Goal: Information Seeking & Learning: Find specific fact

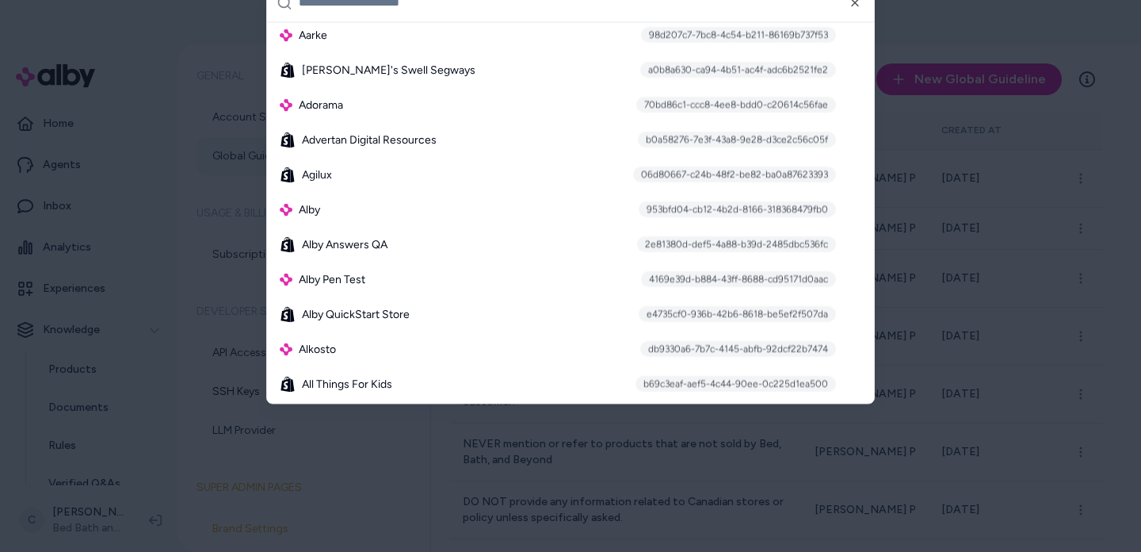
scroll to position [356, 0]
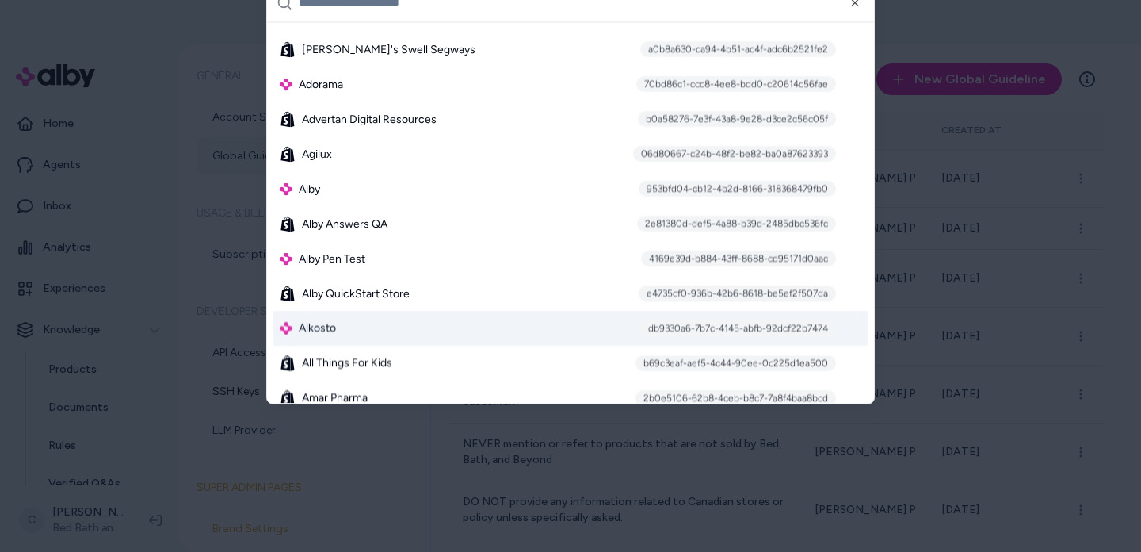
click at [698, 328] on div "db9330a6-7b7c-4145-abfb-92dcf22b7474" at bounding box center [738, 328] width 196 height 16
click at [323, 338] on div "Alkosto db9330a6-7b7c-4145-abfb-92dcf22b7474" at bounding box center [570, 328] width 594 height 35
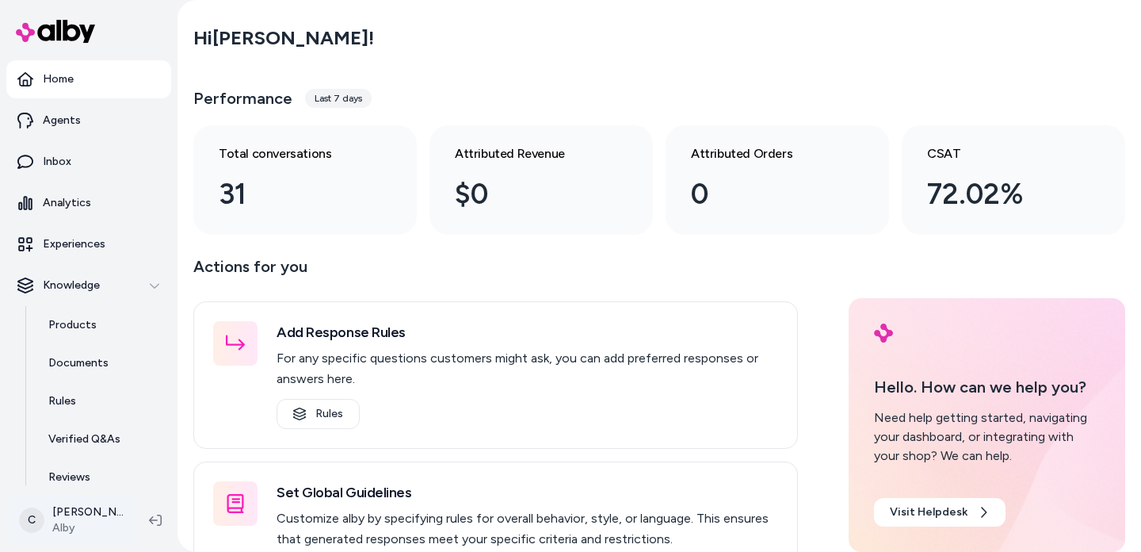
click at [89, 510] on html "Home Agents Inbox Analytics Experiences Knowledge Products Documents Rules Veri…" at bounding box center [570, 276] width 1141 height 552
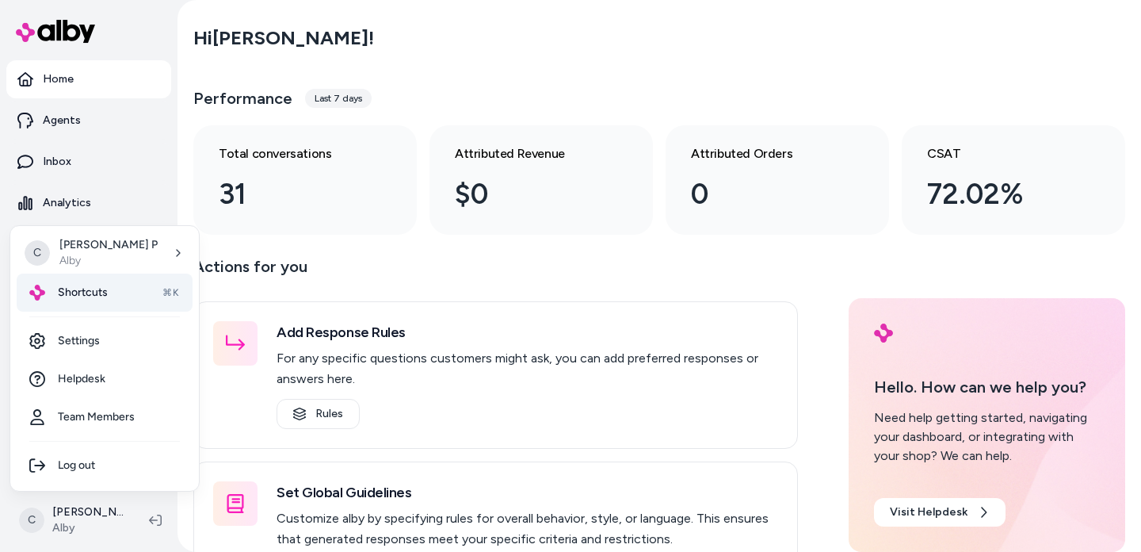
click at [107, 289] on div "Shortcuts ⌘K" at bounding box center [105, 292] width 176 height 38
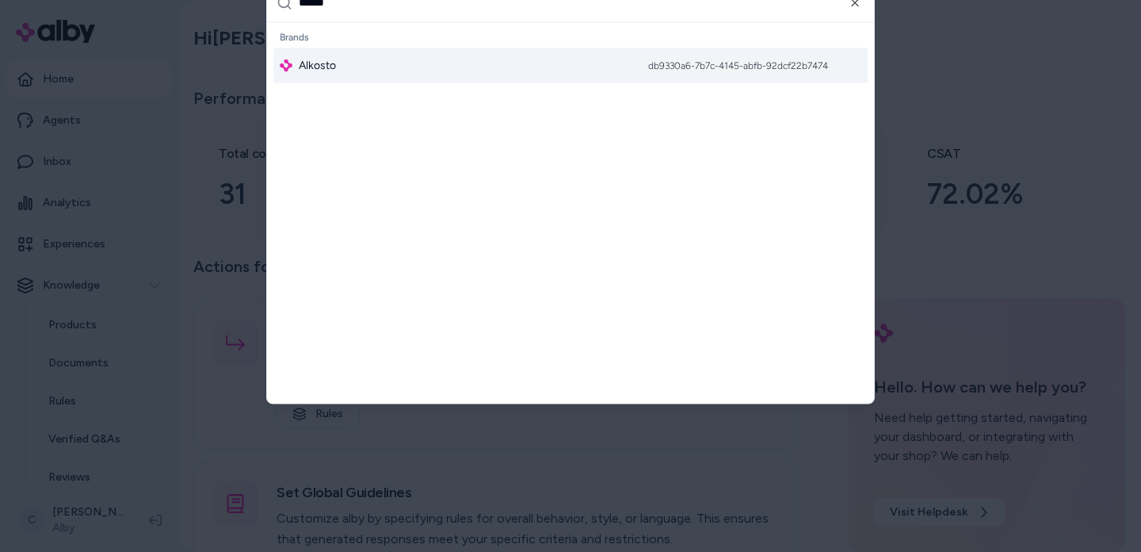
type input "******"
click at [426, 73] on div "Alkosto db9330a6-7b7c-4145-abfb-92dcf22b7474" at bounding box center [570, 65] width 594 height 35
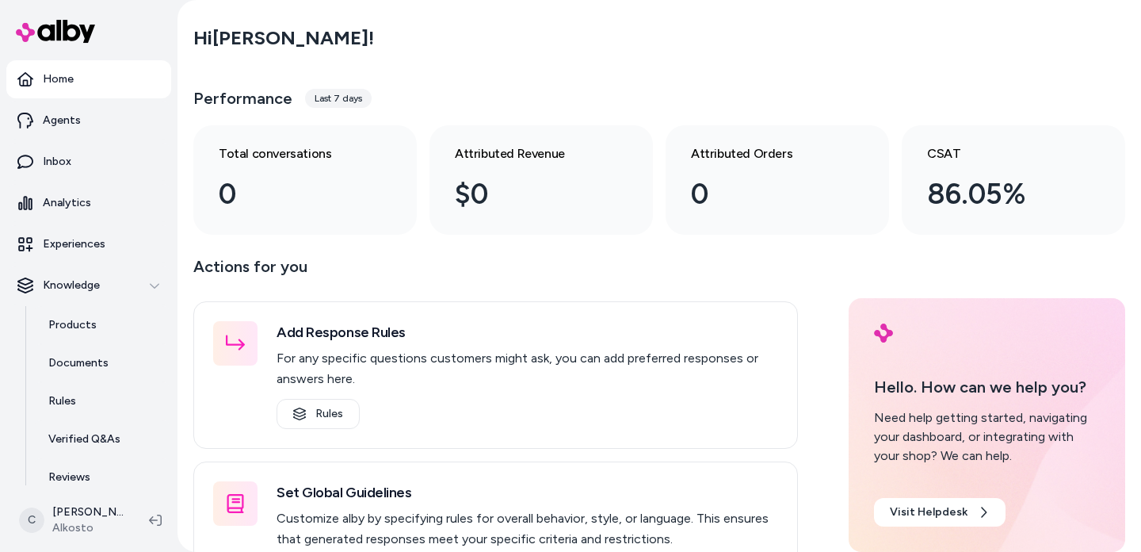
click at [86, 491] on div "C [PERSON_NAME]" at bounding box center [89, 519] width 178 height 63
click at [94, 477] on link "Reviews" at bounding box center [101, 477] width 139 height 38
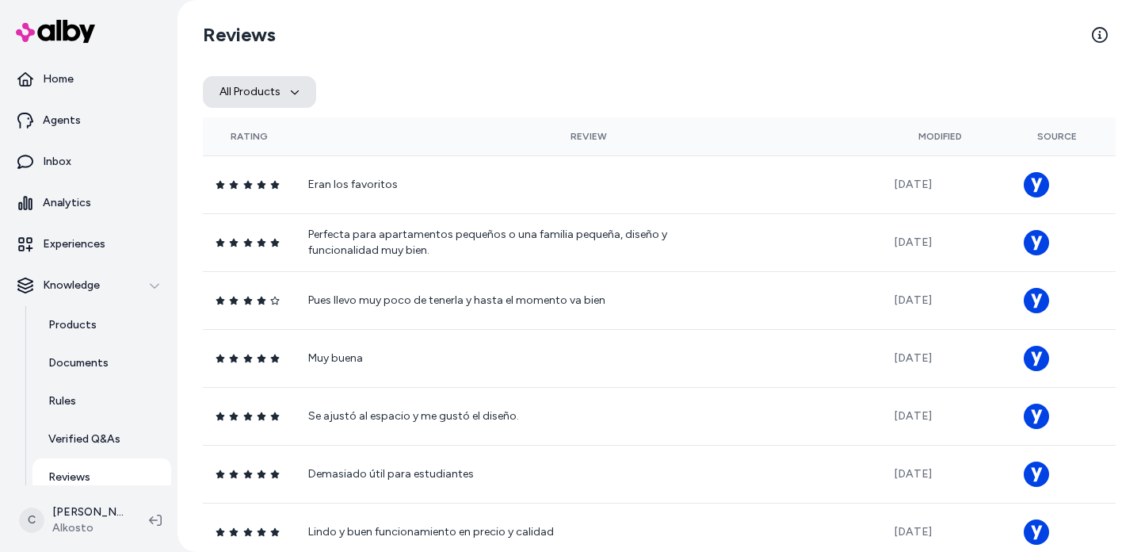
click at [285, 97] on button "All Products" at bounding box center [259, 92] width 113 height 32
click at [289, 133] on input "Search products..." at bounding box center [312, 140] width 201 height 32
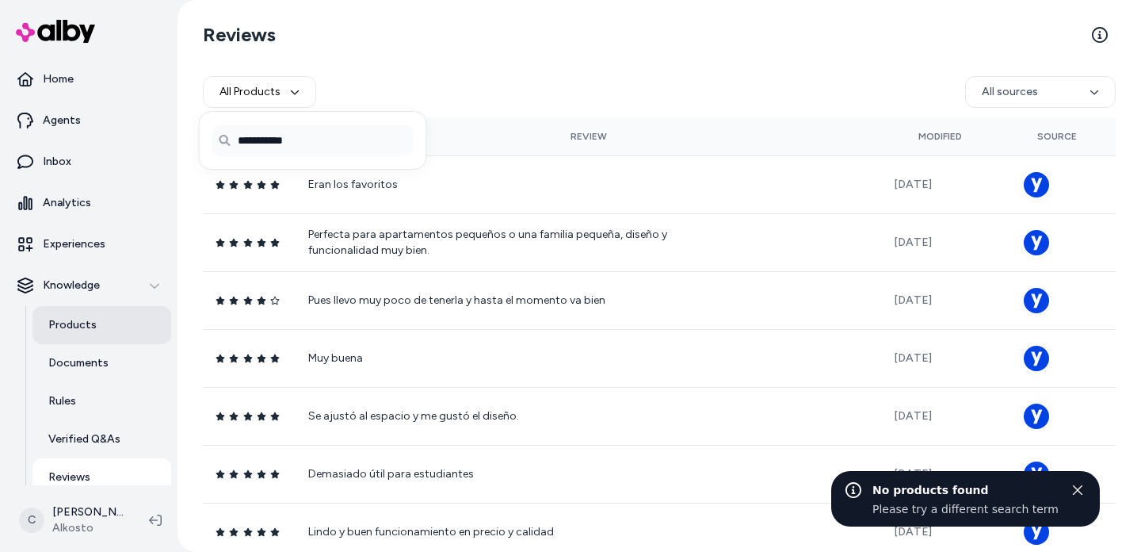
type input "**********"
click at [105, 319] on link "Products" at bounding box center [101, 325] width 139 height 38
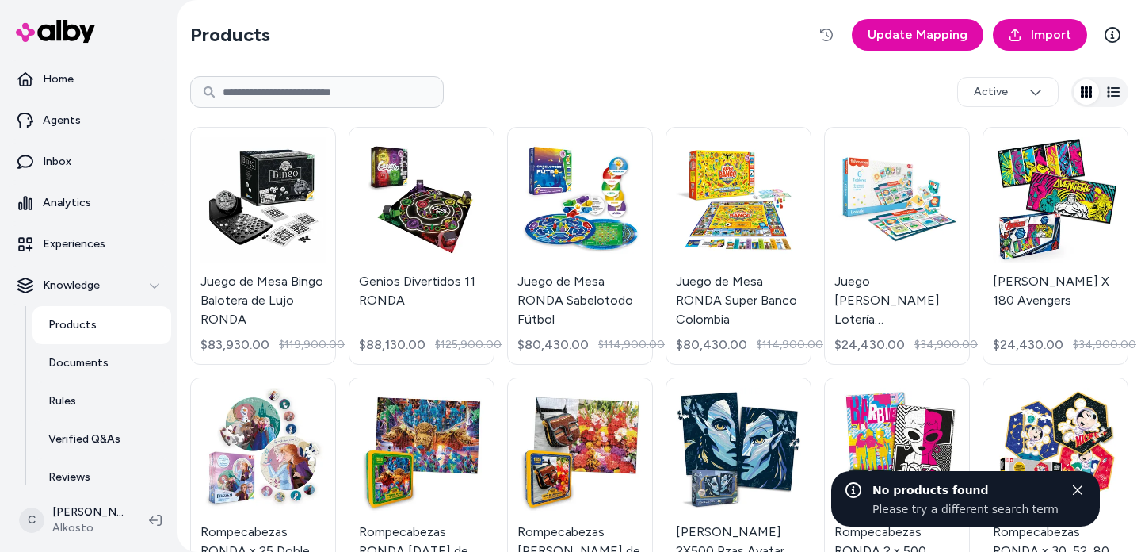
click at [347, 79] on input at bounding box center [317, 92] width 254 height 32
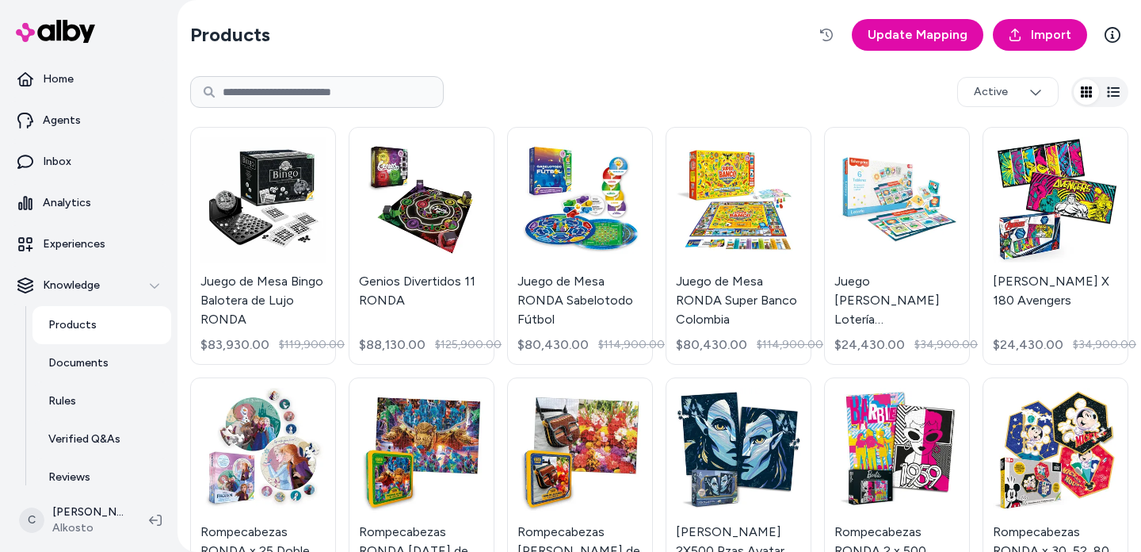
click at [346, 89] on input at bounding box center [317, 92] width 254 height 32
paste input "**********"
type input "**********"
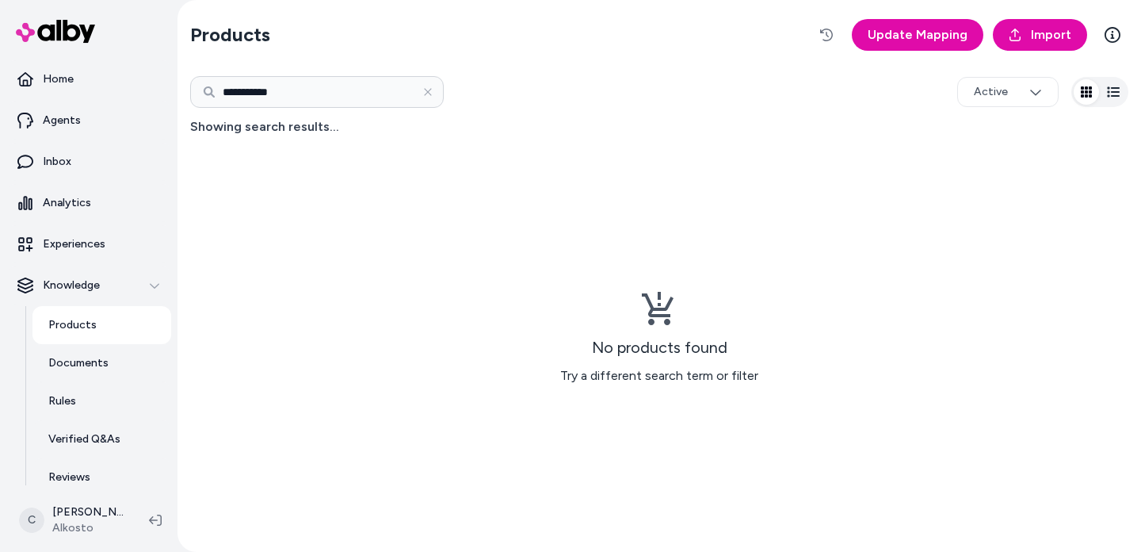
click at [273, 78] on input "**********" at bounding box center [317, 92] width 254 height 32
click at [825, 33] on icon "button" at bounding box center [826, 35] width 13 height 13
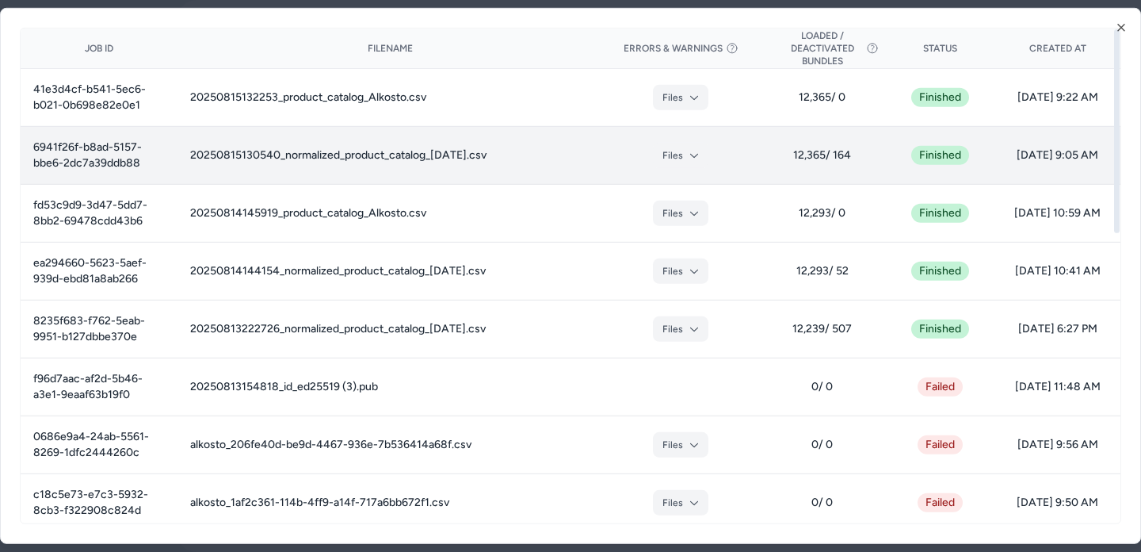
drag, startPoint x: 579, startPoint y: 157, endPoint x: 381, endPoint y: 158, distance: 197.4
click at [381, 158] on td "20250815130540_normalized_product_catalog_2025-08-15.csv" at bounding box center [390, 155] width 425 height 58
click at [380, 157] on td "20250815130540_normalized_product_catalog_2025-08-15.csv" at bounding box center [390, 155] width 425 height 58
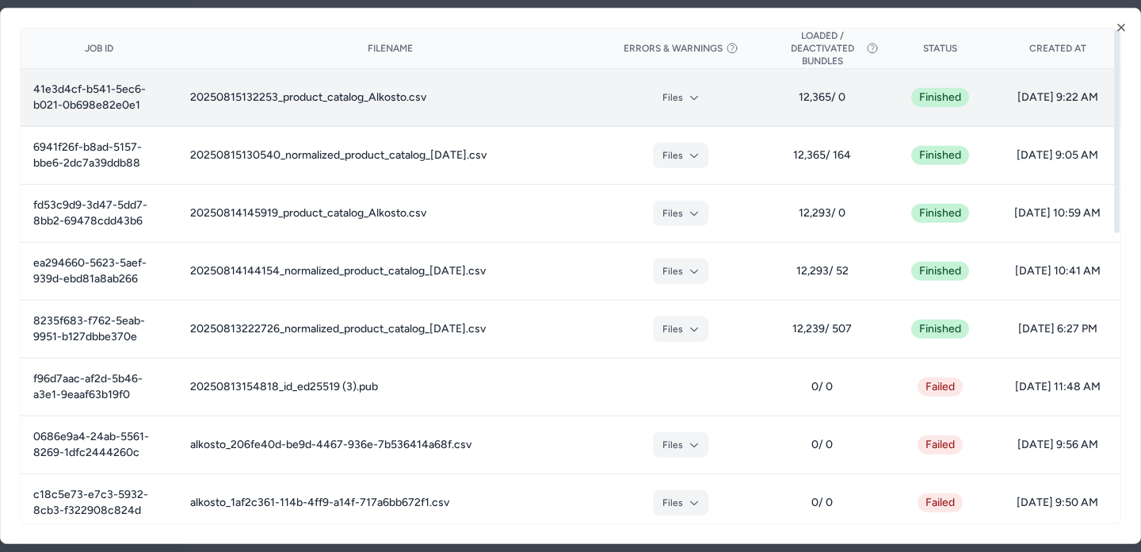
click at [413, 98] on td "20250815132253_product_catalog_Alkosto.csv" at bounding box center [390, 97] width 425 height 58
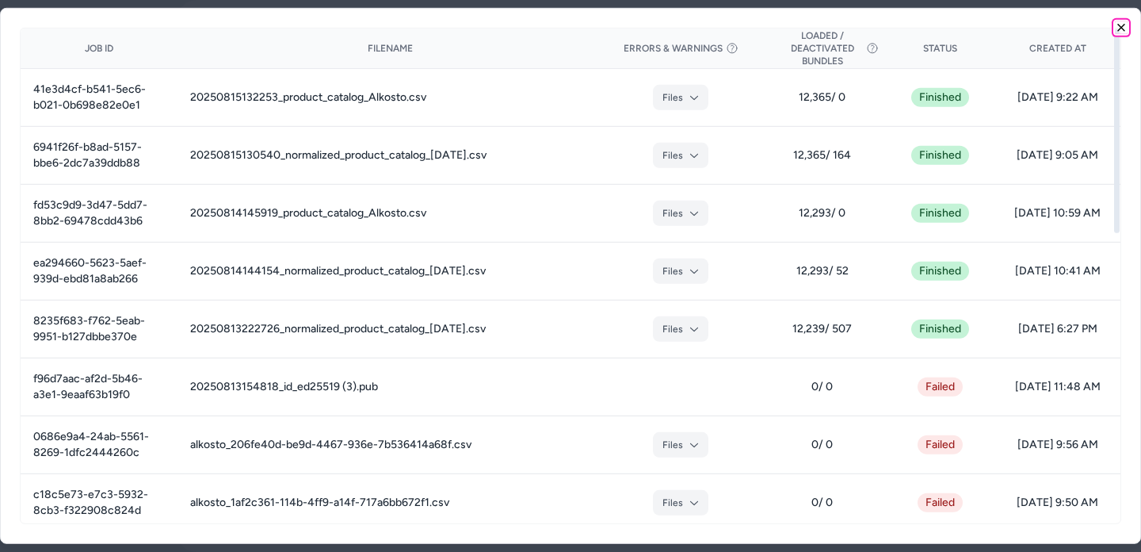
click at [1123, 25] on icon "button" at bounding box center [1121, 27] width 13 height 13
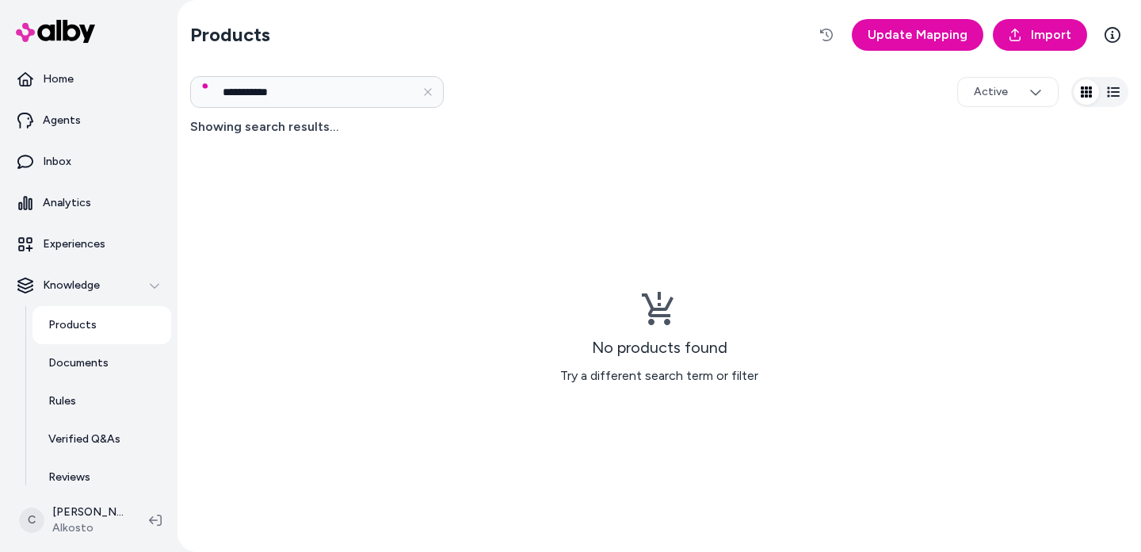
click at [308, 101] on input "**********" at bounding box center [317, 92] width 254 height 32
click at [309, 101] on input "**********" at bounding box center [317, 92] width 254 height 32
paste input "**********"
type input "**********"
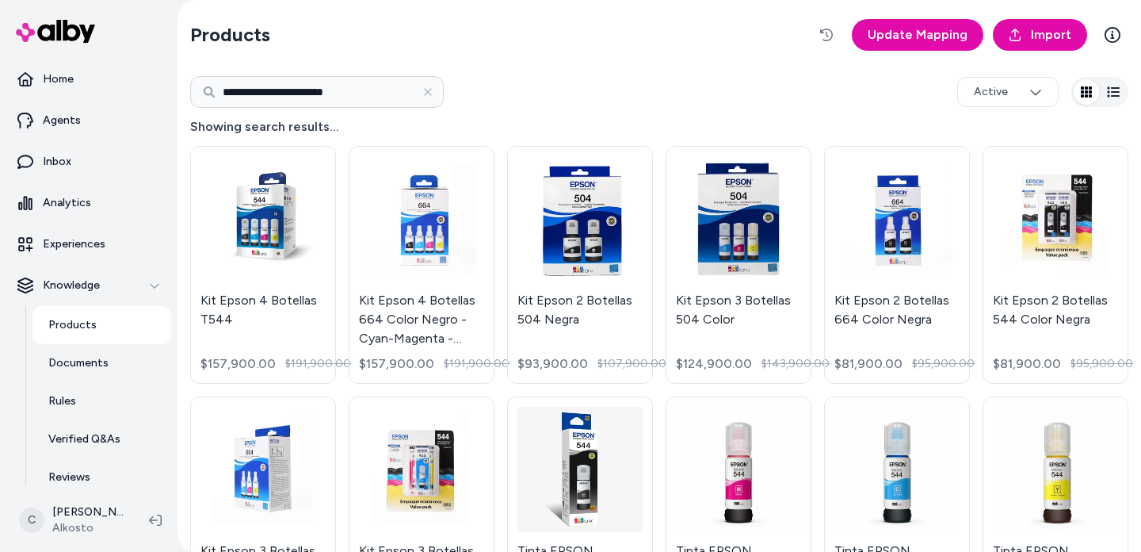
click at [357, 95] on input "**********" at bounding box center [317, 92] width 254 height 32
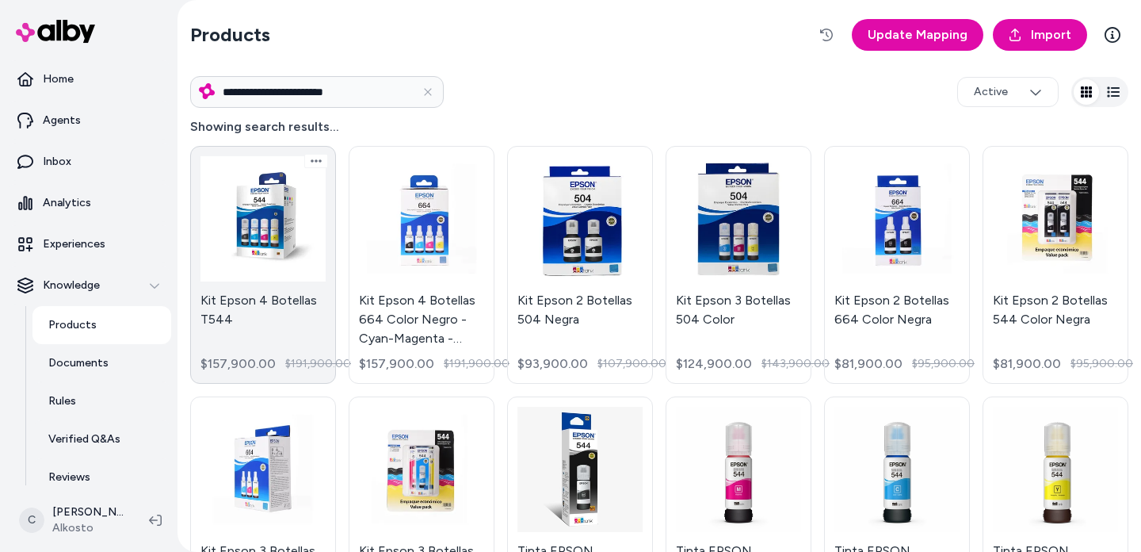
click at [226, 304] on link "Kit Epson 4 Botellas T544 $157,900.00 $191,900.00" at bounding box center [263, 265] width 146 height 238
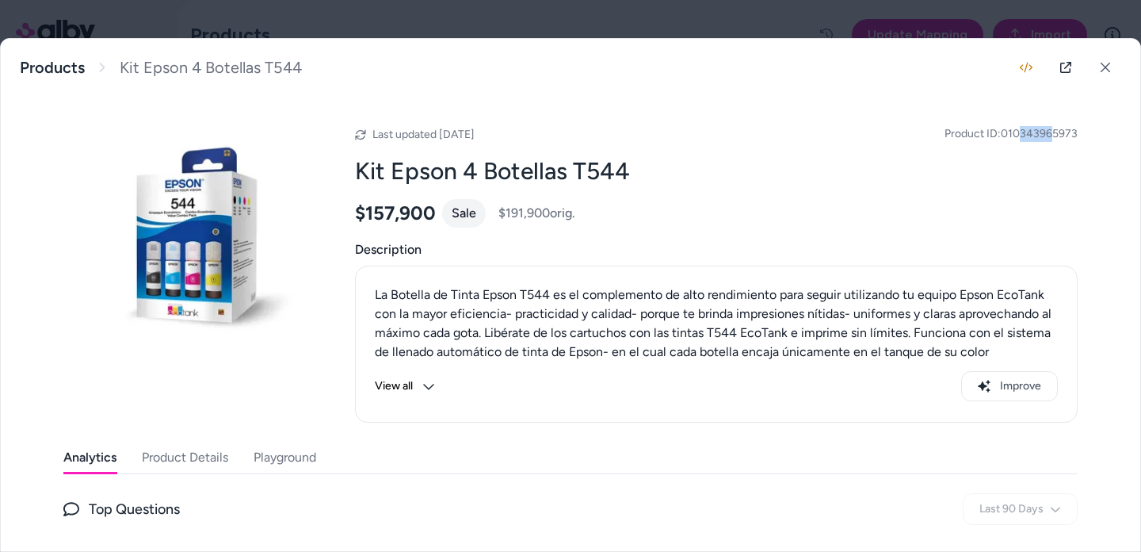
click at [1018, 134] on span "Product ID: 010343965973" at bounding box center [1011, 134] width 133 height 16
click at [1000, 132] on span "Product ID: 010343965973" at bounding box center [1011, 134] width 133 height 16
click at [1107, 74] on button at bounding box center [1106, 68] width 32 height 32
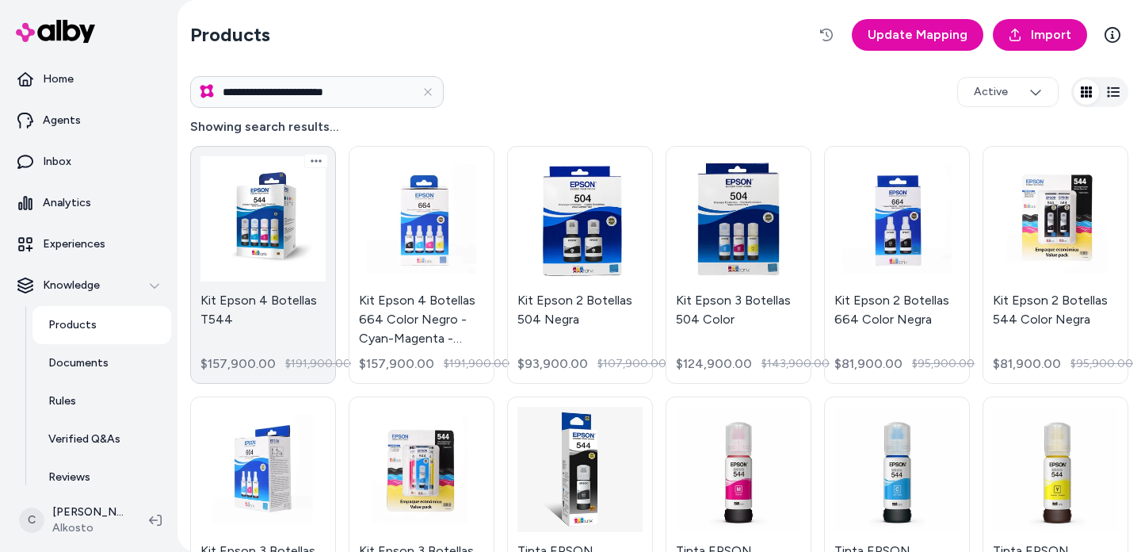
click at [282, 331] on link "Kit Epson 4 Botellas T544 $157,900.00 $191,900.00" at bounding box center [263, 265] width 146 height 238
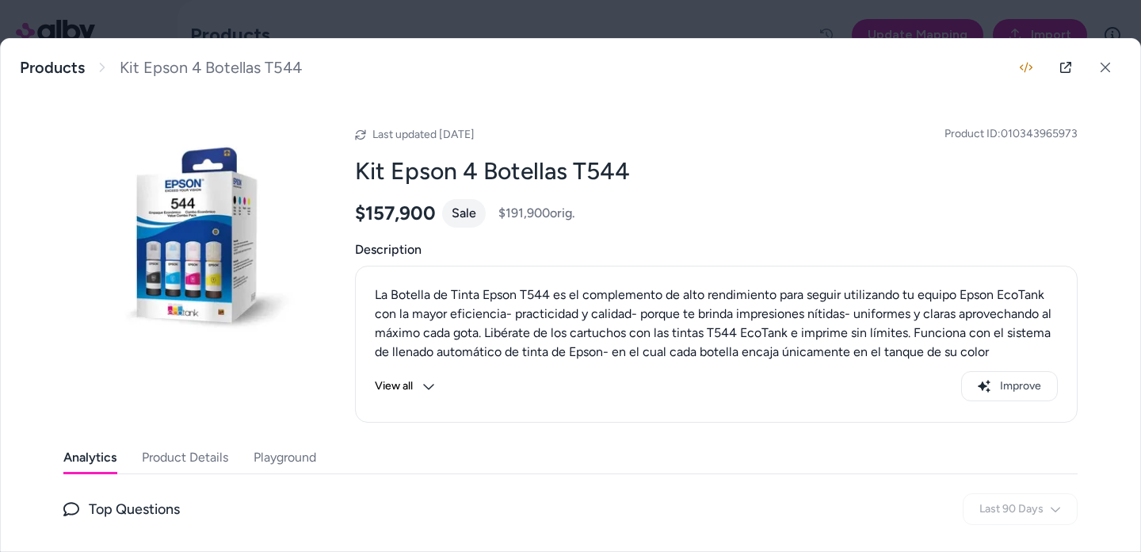
click at [295, 281] on div "Kit Epson 4 Botellas T544 La Botella de Tinta Epson T544 es el complemento de a…" at bounding box center [571, 295] width 1140 height 512
drag, startPoint x: 1084, startPoint y: 135, endPoint x: 1006, endPoint y: 137, distance: 77.7
click at [1006, 137] on div "Kit Epson 4 Botellas T544 La Botella de Tinta Epson T544 es el complemento de a…" at bounding box center [571, 295] width 1140 height 512
copy span "10343965973"
click at [1080, 129] on div "Kit Epson 4 Botellas T544 La Botella de Tinta Epson T544 es el complemento de a…" at bounding box center [571, 295] width 1140 height 512
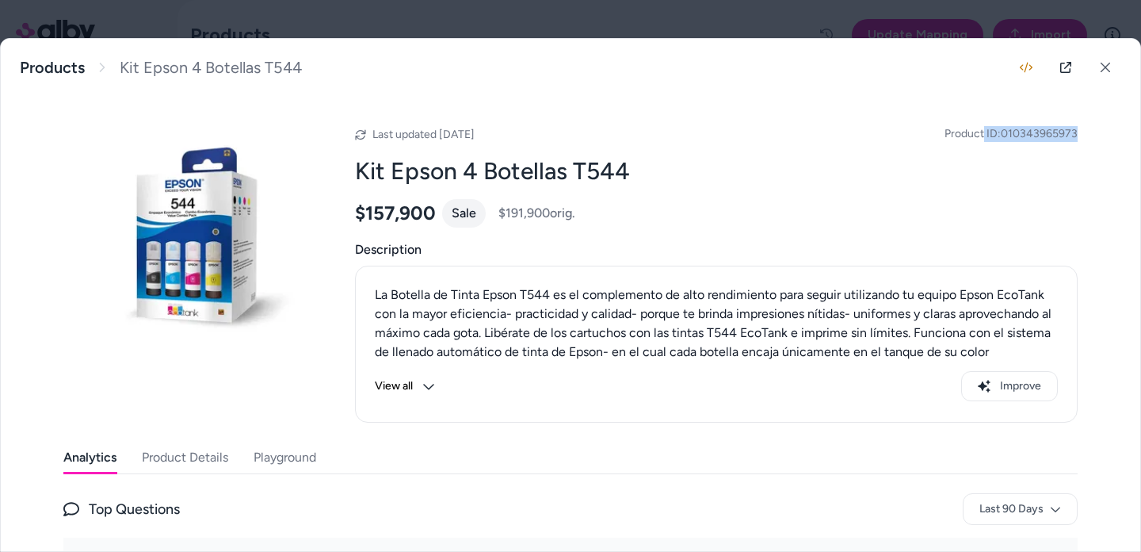
drag, startPoint x: 1084, startPoint y: 132, endPoint x: 979, endPoint y: 133, distance: 104.6
click at [979, 133] on div "Kit Epson 4 Botellas T544 La Botella de Tinta Epson T544 es el complemento de a…" at bounding box center [571, 295] width 1140 height 512
click at [1001, 139] on span "Product ID: 010343965973" at bounding box center [1011, 134] width 133 height 16
click at [1018, 138] on span "Product ID: 010343965973" at bounding box center [1011, 134] width 133 height 16
drag, startPoint x: 1007, startPoint y: 133, endPoint x: 1108, endPoint y: 132, distance: 101.5
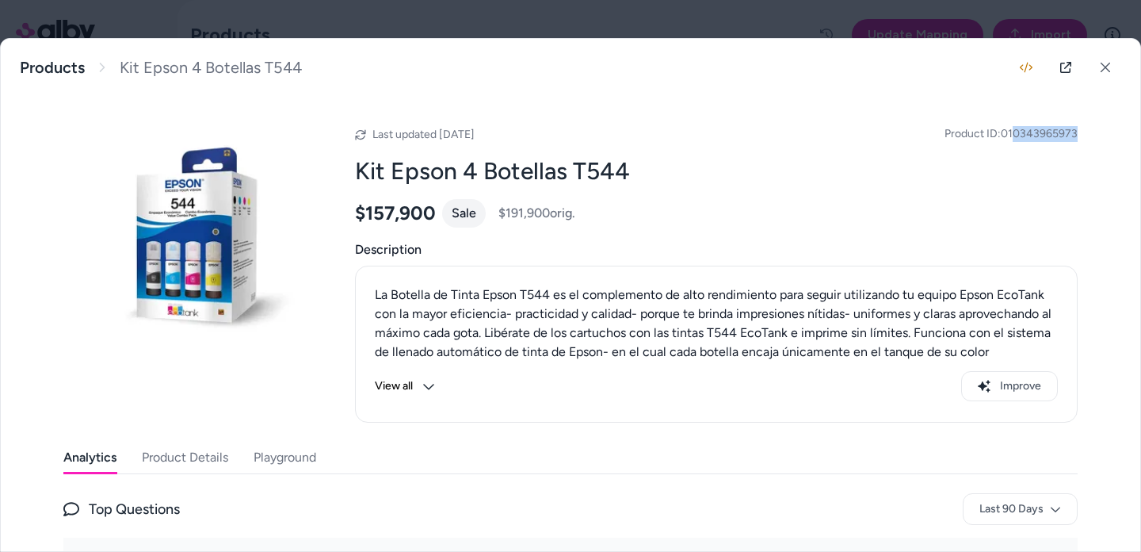
click at [1107, 131] on div "Kit Epson 4 Botellas T544 La Botella de Tinta Epson T544 es el complemento de a…" at bounding box center [571, 295] width 1140 height 512
click at [1112, 133] on div "Kit Epson 4 Botellas T544 La Botella de Tinta Epson T544 es el complemento de a…" at bounding box center [571, 295] width 1140 height 512
drag, startPoint x: 1072, startPoint y: 132, endPoint x: 1003, endPoint y: 133, distance: 68.2
click at [1003, 133] on div "Kit Epson 4 Botellas T544 La Botella de Tinta Epson T544 es el complemento de a…" at bounding box center [571, 295] width 1140 height 512
drag, startPoint x: 1060, startPoint y: 159, endPoint x: 1054, endPoint y: 152, distance: 8.4
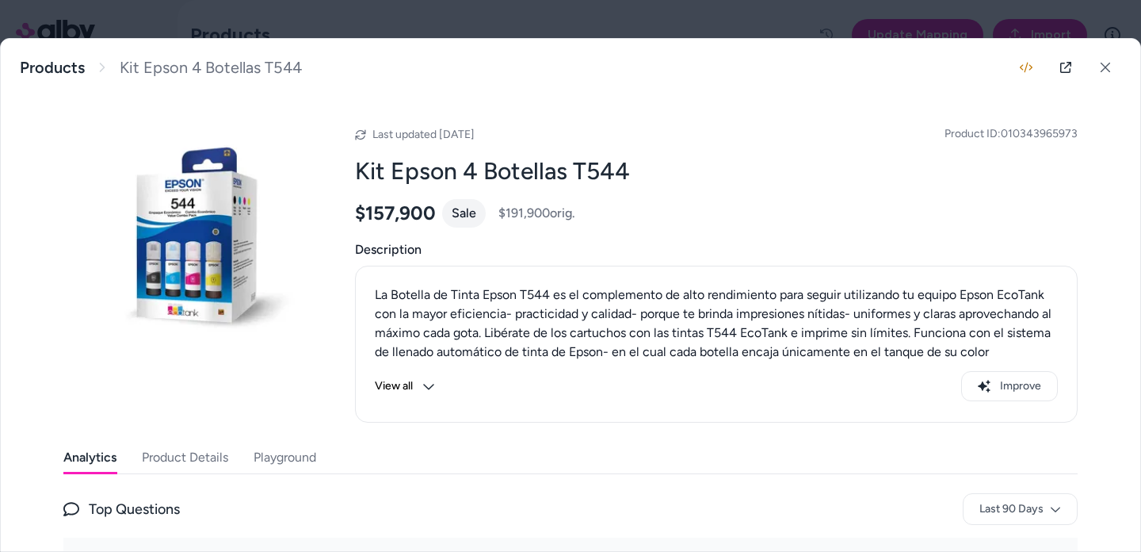
click at [1057, 156] on h2 "Kit Epson 4 Botellas T544" at bounding box center [716, 171] width 723 height 30
click at [1030, 138] on span "Product ID: 010343965973" at bounding box center [1011, 134] width 133 height 16
drag, startPoint x: 1065, startPoint y: 155, endPoint x: 1081, endPoint y: 151, distance: 16.6
click at [1005, 163] on h2 "Kit Epson 4 Botellas T544" at bounding box center [716, 171] width 723 height 30
drag, startPoint x: 1081, startPoint y: 151, endPoint x: 980, endPoint y: 147, distance: 101.5
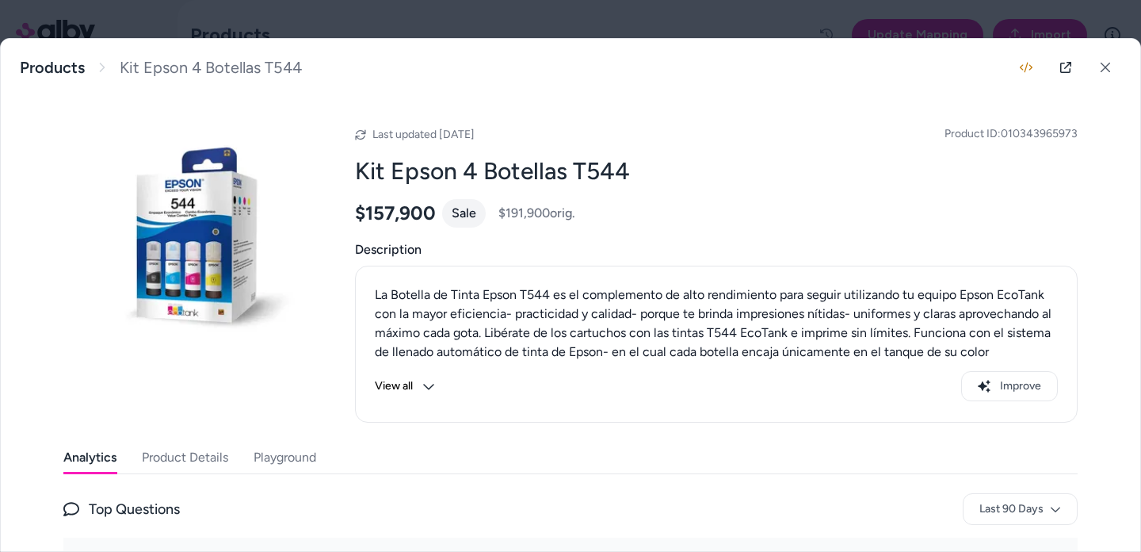
click at [972, 145] on div "Kit Epson 4 Botellas T544 La Botella de Tinta Epson T544 es el complemento de a…" at bounding box center [571, 295] width 1140 height 512
click at [1028, 137] on span "Product ID: 010343965973" at bounding box center [1011, 134] width 133 height 16
drag, startPoint x: 985, startPoint y: 127, endPoint x: 1126, endPoint y: 127, distance: 141.1
click at [1126, 127] on div "Kit Epson 4 Botellas T544 La Botella de Tinta Epson T544 es el complemento de a…" at bounding box center [571, 295] width 1140 height 512
drag, startPoint x: 1126, startPoint y: 127, endPoint x: 1086, endPoint y: 140, distance: 42.6
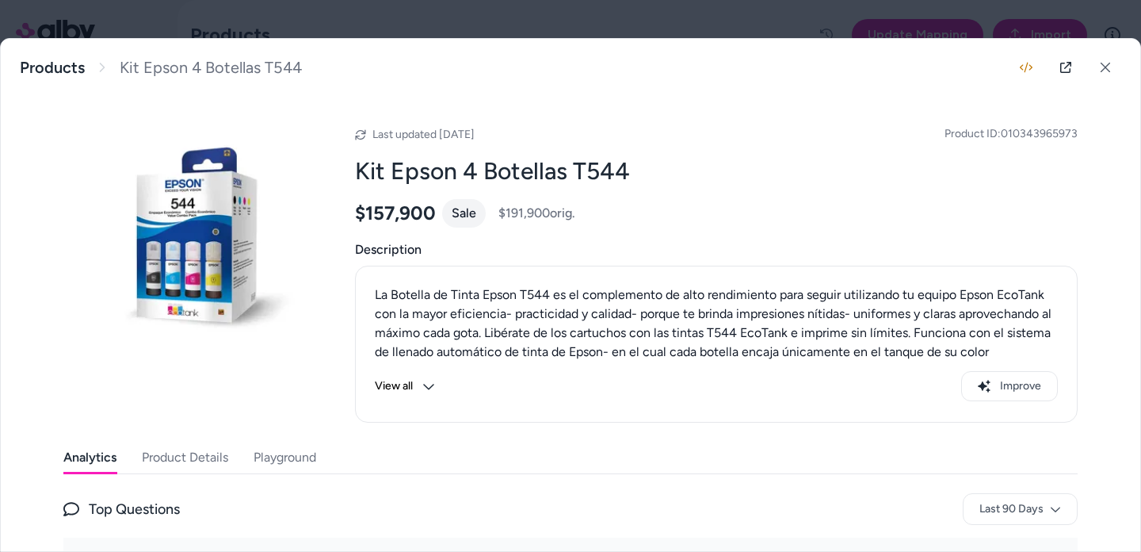
click at [1118, 131] on div "Kit Epson 4 Botellas T544 La Botella de Tinta Epson T544 es el complemento de a…" at bounding box center [571, 295] width 1140 height 512
drag, startPoint x: 1086, startPoint y: 140, endPoint x: 1009, endPoint y: 141, distance: 76.9
click at [930, 131] on div "Kit Epson 4 Botellas T544 La Botella de Tinta Epson T544 es el complemento de a…" at bounding box center [571, 295] width 1140 height 512
click at [1015, 140] on span "Product ID: 010343965973" at bounding box center [1011, 134] width 133 height 16
click at [1038, 130] on span "Product ID: 010343965973" at bounding box center [1011, 134] width 133 height 16
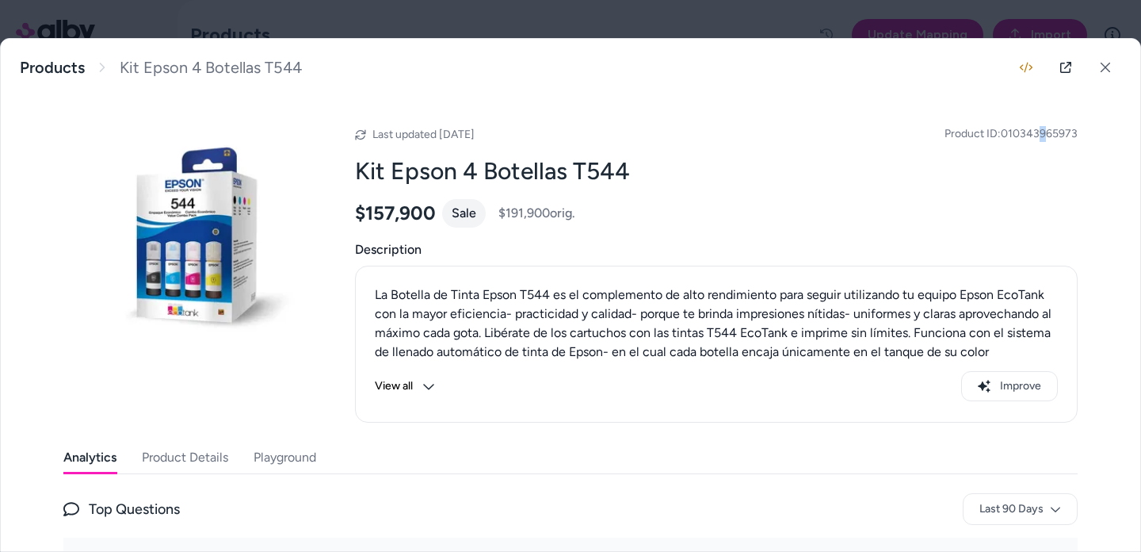
click at [1038, 130] on span "Product ID: 010343965973" at bounding box center [1011, 134] width 133 height 16
click at [1038, 132] on span "Product ID: 010343965973" at bounding box center [1011, 134] width 133 height 16
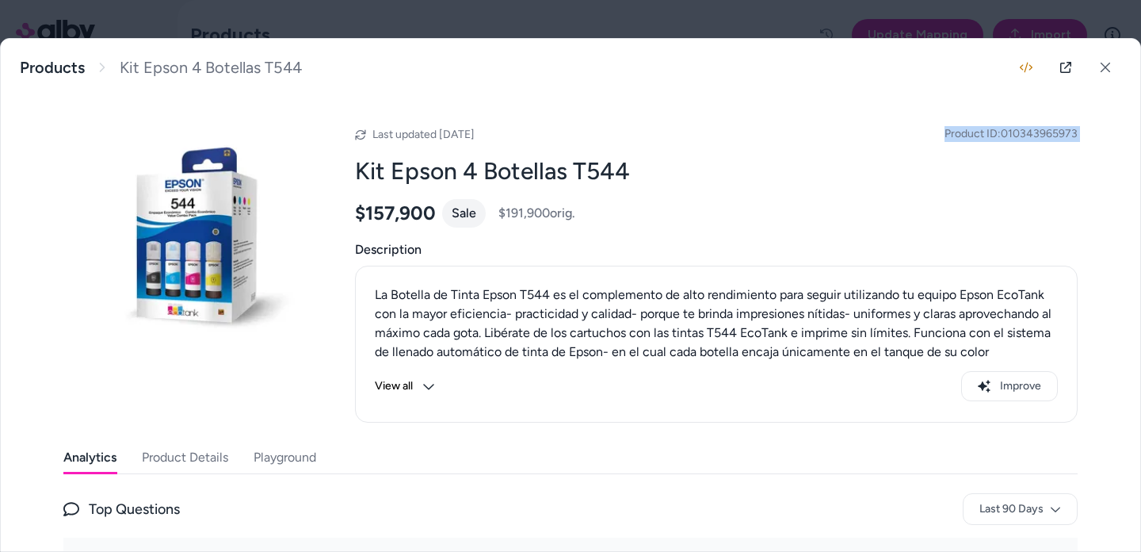
click at [1038, 132] on span "Product ID: 010343965973" at bounding box center [1011, 134] width 133 height 16
